Goal: Information Seeking & Learning: Find specific fact

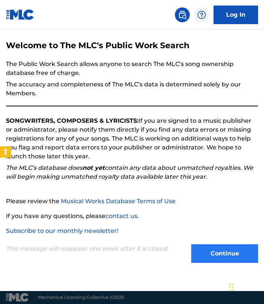
click at [206, 248] on button "Continue" at bounding box center [224, 254] width 67 height 19
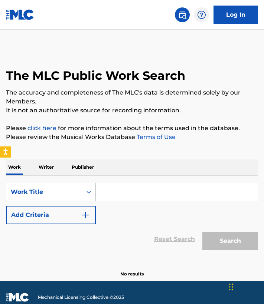
click at [119, 191] on input "Search Form" at bounding box center [177, 192] width 162 height 18
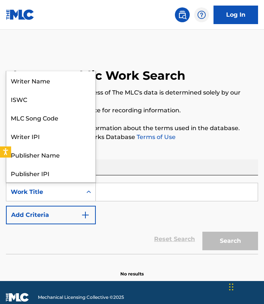
click at [88, 191] on icon "Search Form" at bounding box center [88, 192] width 7 height 7
click at [59, 193] on div "Work Title" at bounding box center [44, 192] width 67 height 9
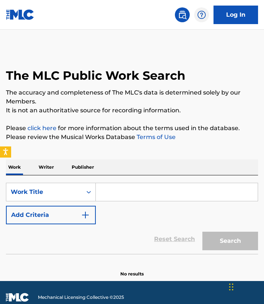
click at [119, 190] on input "Search Form" at bounding box center [177, 192] width 162 height 18
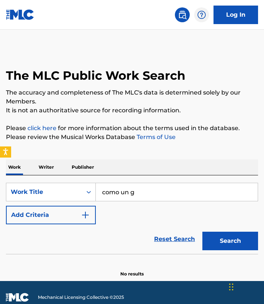
type input "como un g"
click at [230, 241] on button "Search" at bounding box center [230, 241] width 56 height 19
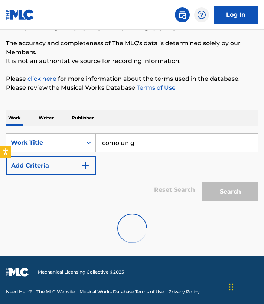
scroll to position [25, 0]
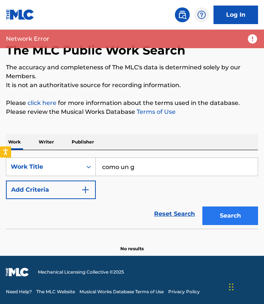
click at [215, 210] on button "Search" at bounding box center [230, 216] width 56 height 19
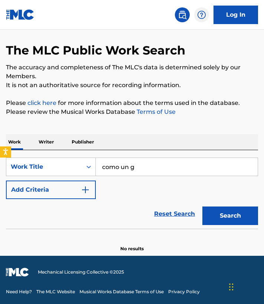
click at [46, 142] on p "Writer" at bounding box center [46, 142] width 20 height 16
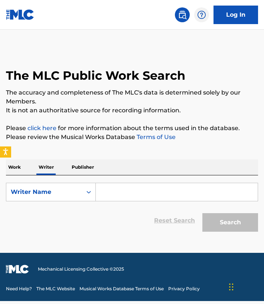
click at [141, 193] on input "Search Form" at bounding box center [177, 192] width 162 height 18
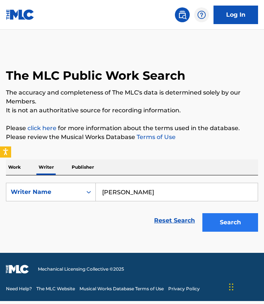
click at [222, 221] on button "Search" at bounding box center [230, 222] width 56 height 19
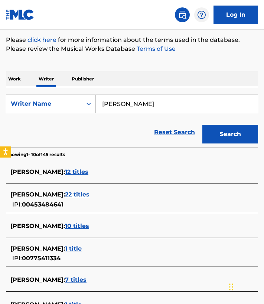
scroll to position [80, 0]
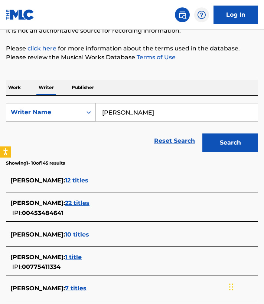
drag, startPoint x: 133, startPoint y: 115, endPoint x: 85, endPoint y: 113, distance: 47.6
click at [86, 115] on div "SearchWithCriteria6075b822-d51b-4f82-b383-8f73de81ba1f Writer Name [PERSON_NAME]" at bounding box center [132, 112] width 252 height 19
type input "bad bunny"
click at [230, 143] on button "Search" at bounding box center [230, 143] width 56 height 19
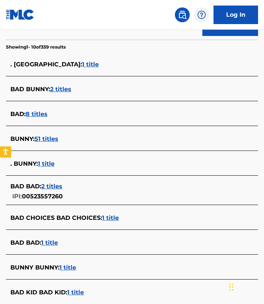
scroll to position [183, 0]
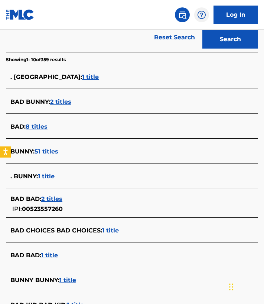
click at [61, 99] on span "2 titles" at bounding box center [60, 101] width 21 height 7
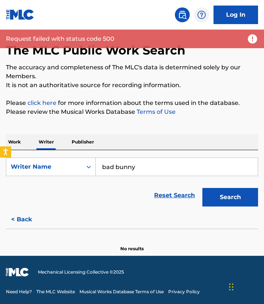
scroll to position [25, 0]
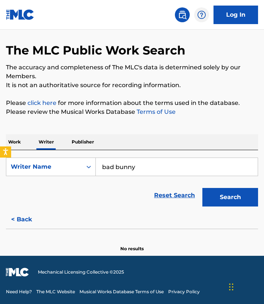
click at [76, 144] on p "Publisher" at bounding box center [82, 142] width 27 height 16
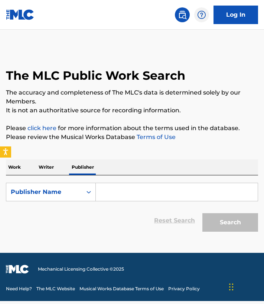
click at [20, 164] on p "Work" at bounding box center [14, 168] width 17 height 16
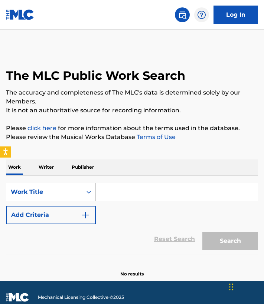
click at [185, 17] on img at bounding box center [182, 14] width 9 height 9
click at [218, 18] on link "Log In" at bounding box center [235, 15] width 45 height 19
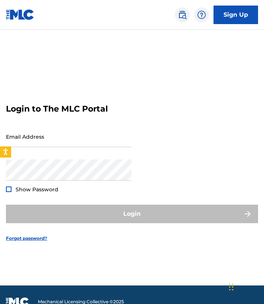
click at [17, 14] on img at bounding box center [20, 14] width 29 height 11
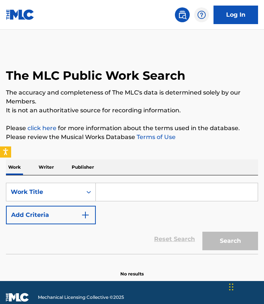
click at [124, 190] on input "Search Form" at bounding box center [177, 192] width 162 height 18
click at [46, 169] on p "Writer" at bounding box center [46, 168] width 20 height 16
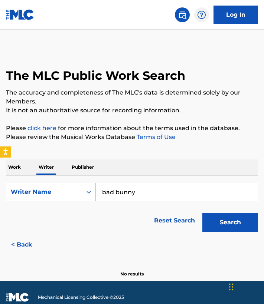
click at [85, 169] on p "Publisher" at bounding box center [82, 168] width 27 height 16
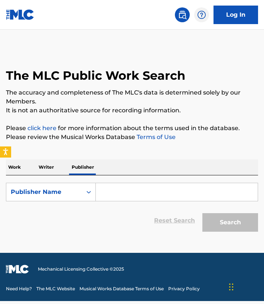
click at [111, 192] on input "Search Form" at bounding box center [177, 192] width 162 height 18
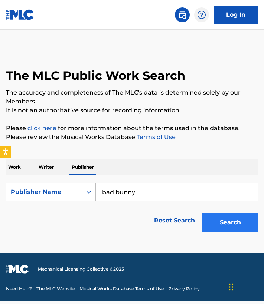
type input "bad bunny"
click at [219, 223] on button "Search" at bounding box center [230, 222] width 56 height 19
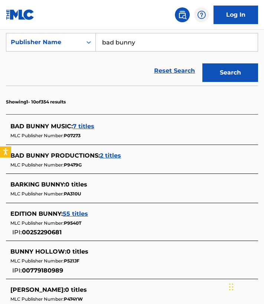
scroll to position [165, 0]
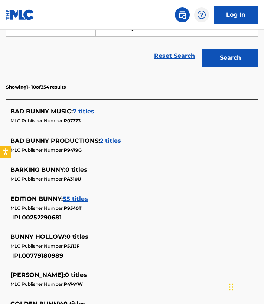
click at [82, 114] on span "7 titles" at bounding box center [84, 111] width 22 height 7
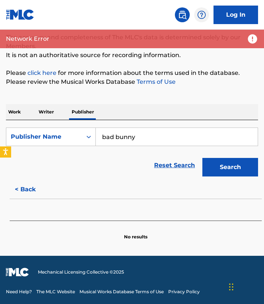
scroll to position [55, 0]
